Goal: Find specific page/section: Find specific page/section

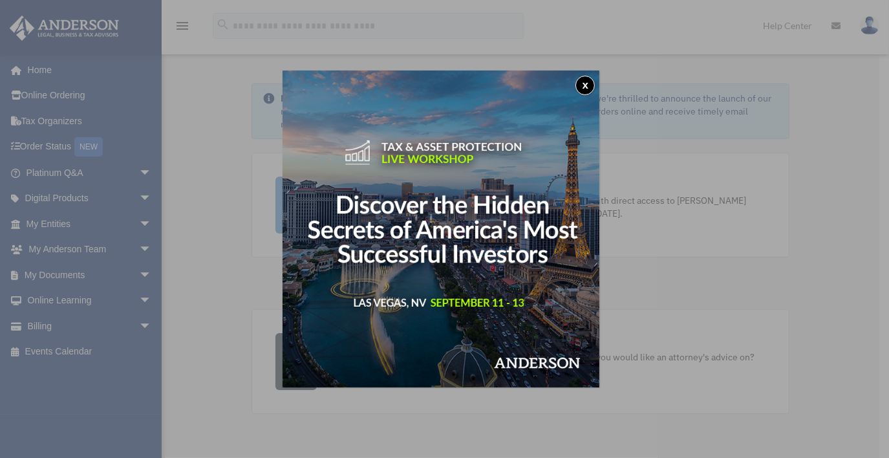
click at [589, 84] on button "x" at bounding box center [584, 85] width 19 height 19
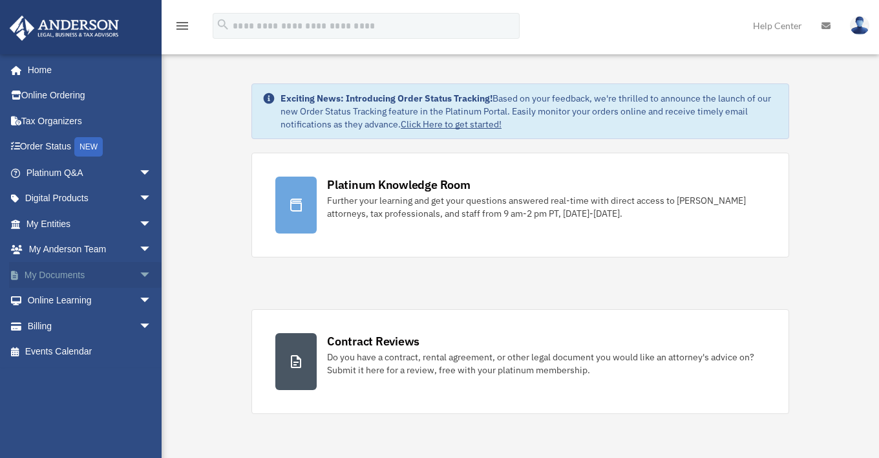
click at [61, 275] on link "My Documents arrow_drop_down" at bounding box center [90, 275] width 162 height 26
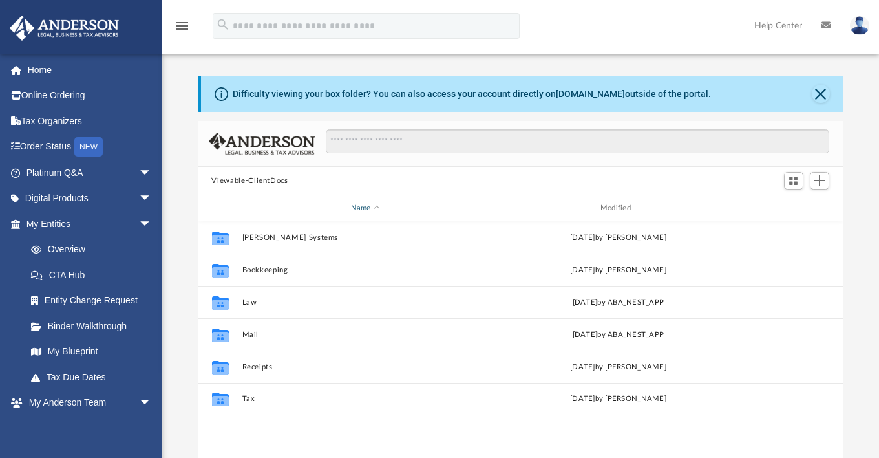
scroll to position [284, 635]
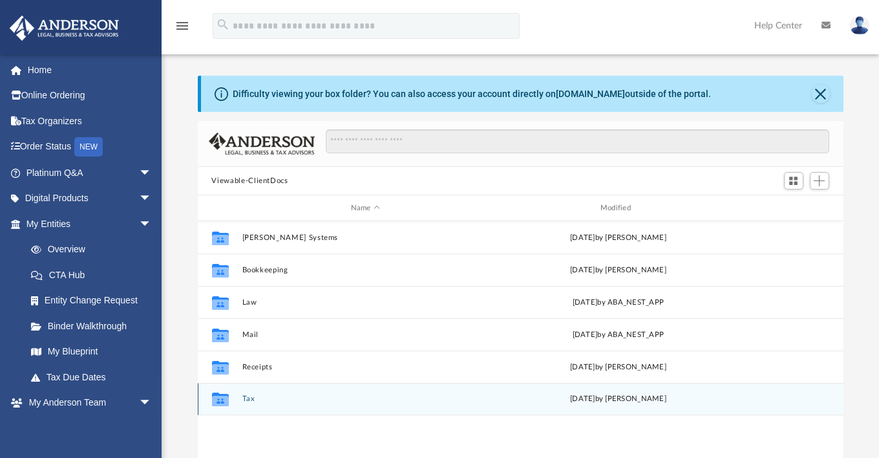
click at [244, 397] on button "Tax" at bounding box center [365, 398] width 247 height 8
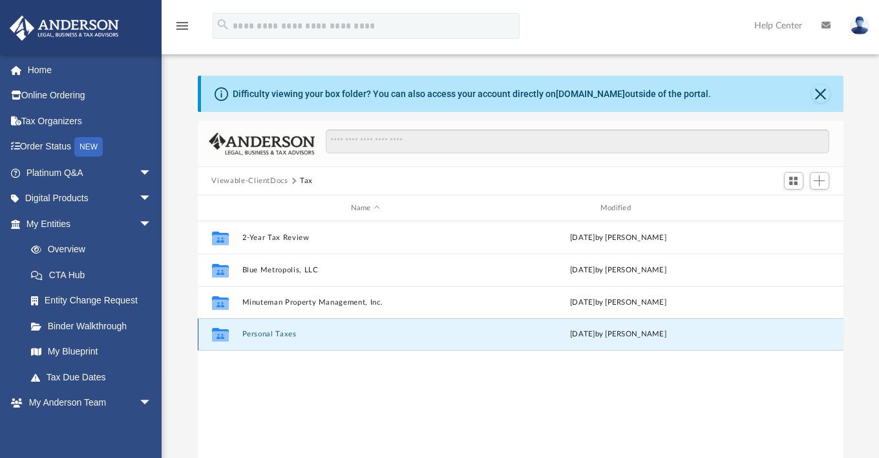
click at [277, 332] on button "Personal Taxes" at bounding box center [365, 334] width 247 height 8
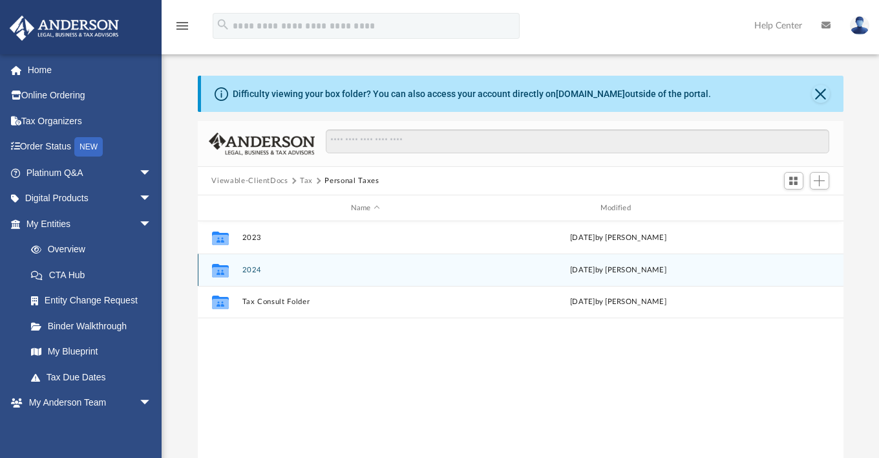
click at [252, 268] on button "2024" at bounding box center [365, 270] width 247 height 8
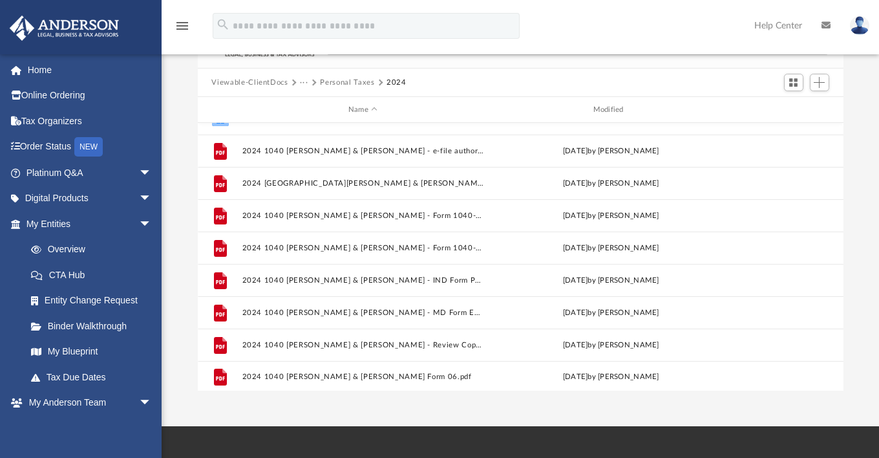
scroll to position [23, 0]
